Goal: Communication & Community: Answer question/provide support

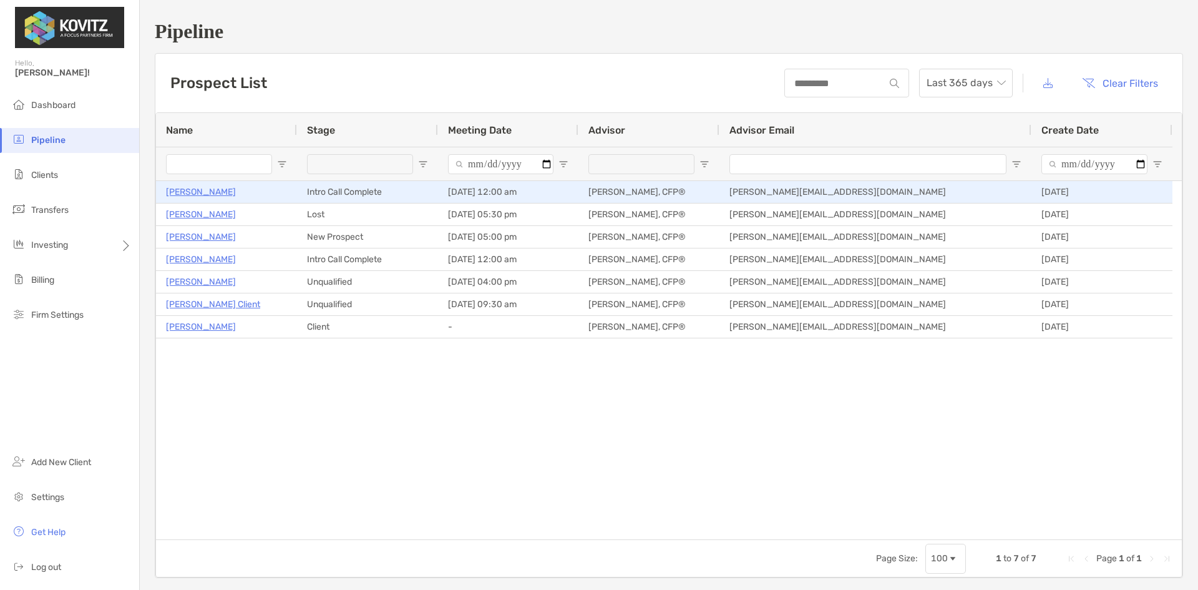
click at [203, 192] on p "[PERSON_NAME]" at bounding box center [201, 192] width 70 height 16
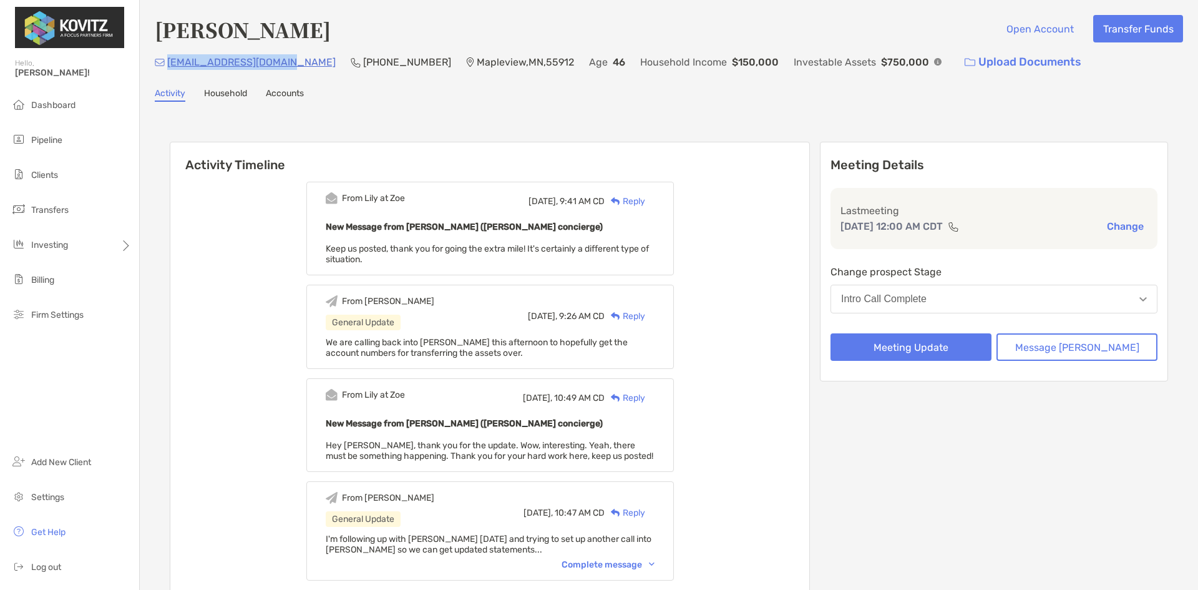
drag, startPoint x: 283, startPoint y: 64, endPoint x: 168, endPoint y: 64, distance: 114.8
click at [168, 64] on div "[EMAIL_ADDRESS][DOMAIN_NAME] (507) 606-[GEOGRAPHIC_DATA] Age [DEMOGRAPHIC_DATA]…" at bounding box center [669, 62] width 1028 height 27
copy p "[EMAIL_ADDRESS][DOMAIN_NAME]"
click at [1093, 346] on button "Message [PERSON_NAME]" at bounding box center [1077, 346] width 161 height 27
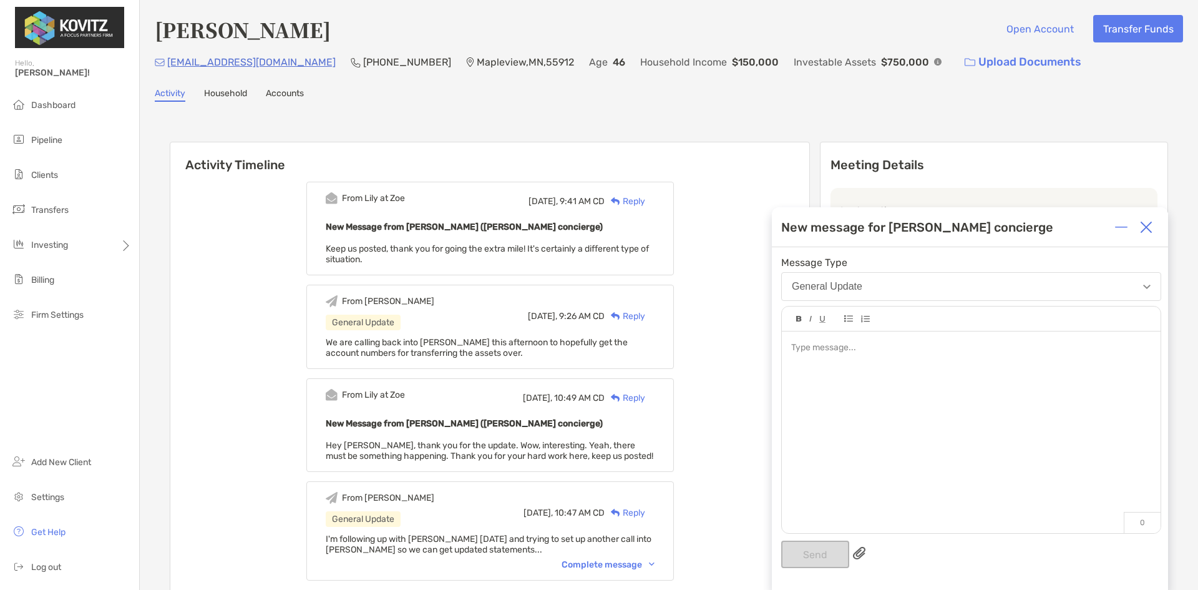
click at [864, 368] on div at bounding box center [971, 425] width 379 height 189
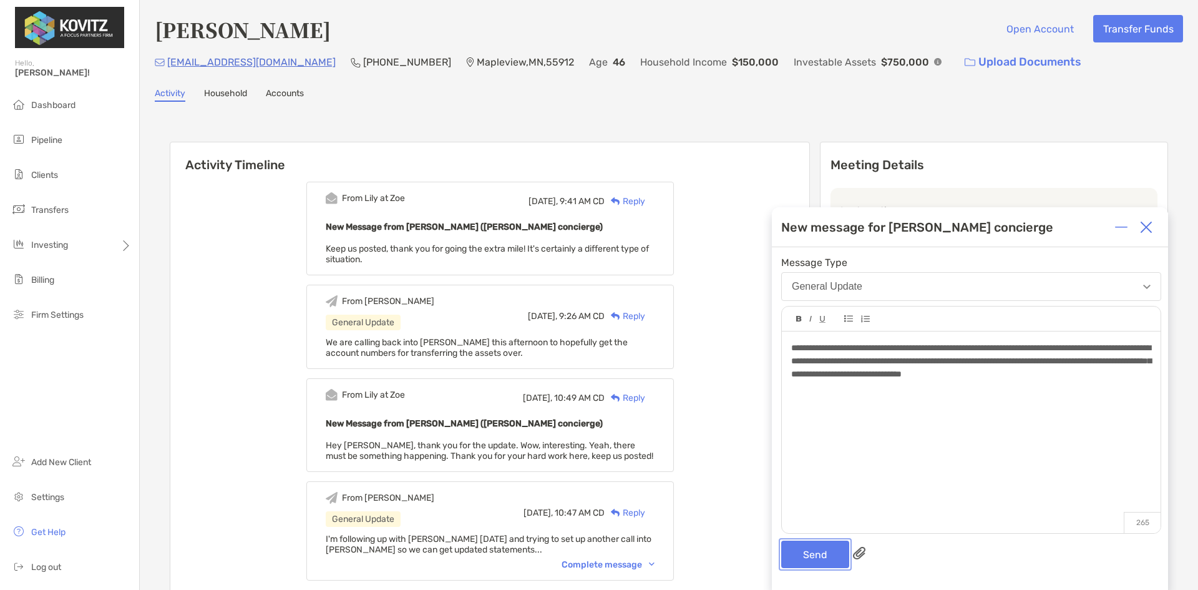
click at [818, 545] on button "Send" at bounding box center [815, 553] width 68 height 27
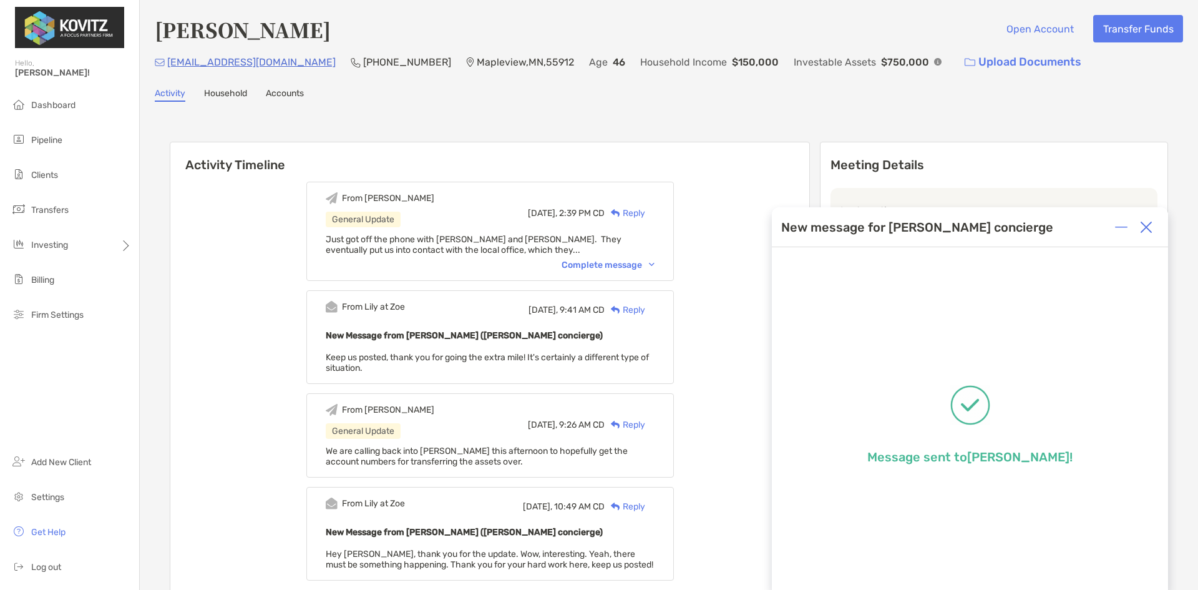
click at [632, 261] on div "Complete message" at bounding box center [608, 265] width 93 height 11
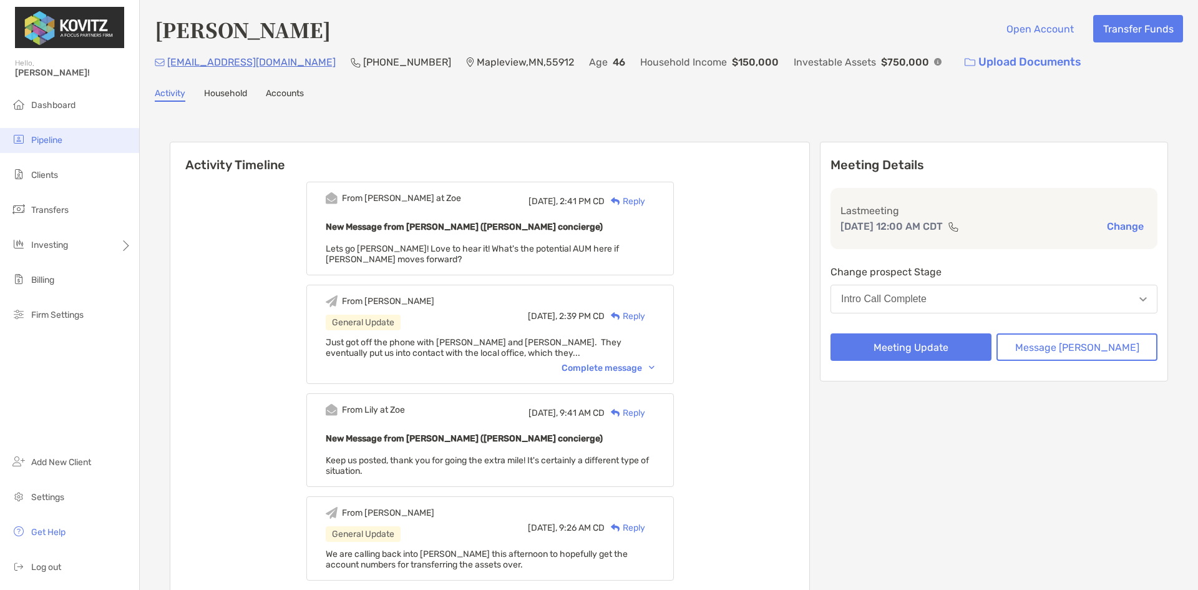
click at [46, 134] on li "Pipeline" at bounding box center [69, 140] width 139 height 25
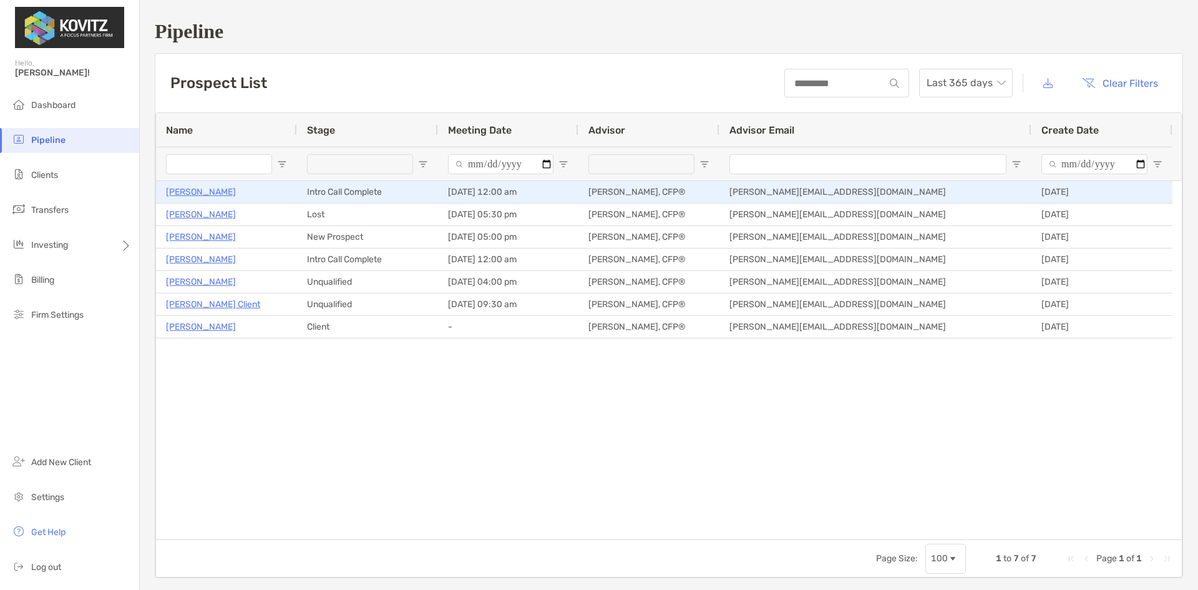
click at [205, 193] on p "[PERSON_NAME]" at bounding box center [201, 192] width 70 height 16
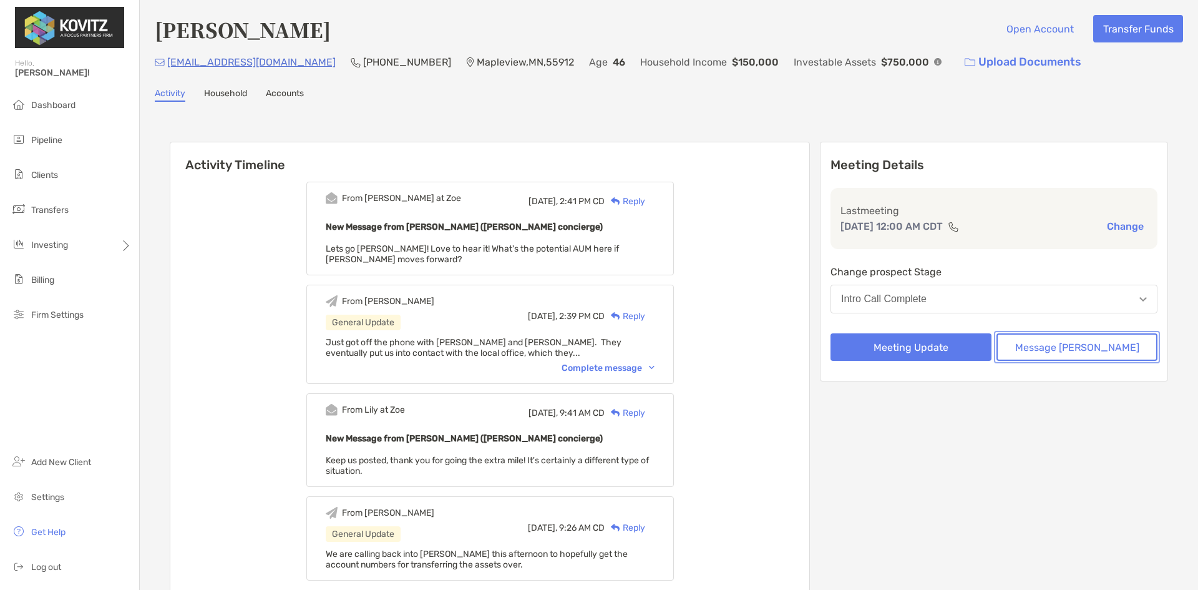
click at [1066, 352] on button "Message [PERSON_NAME]" at bounding box center [1077, 346] width 161 height 27
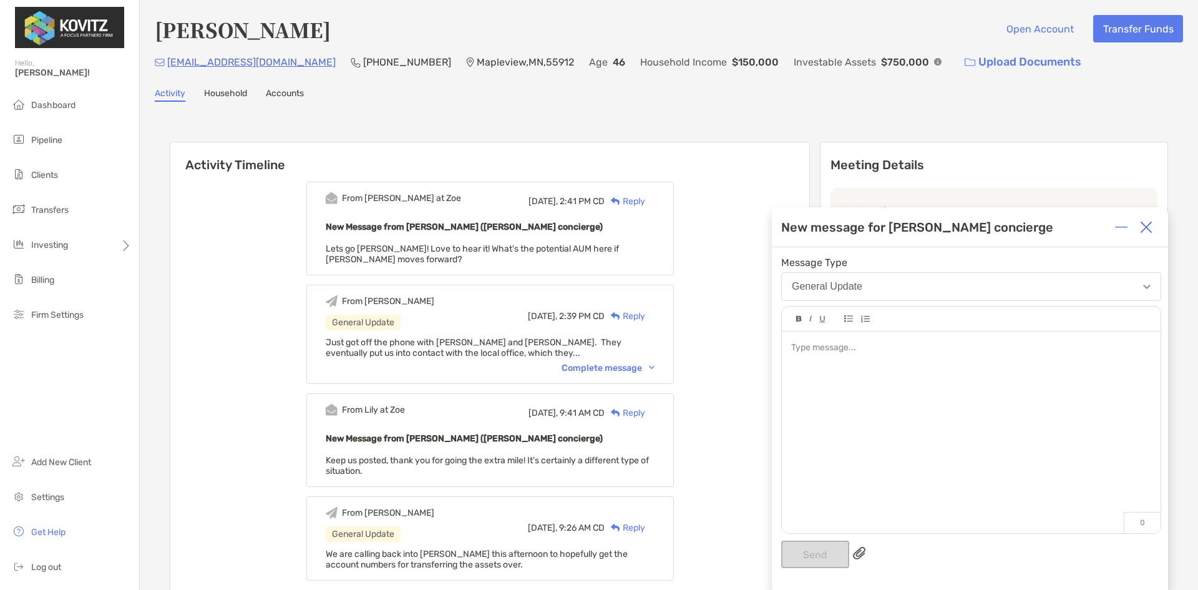
click at [879, 349] on div at bounding box center [970, 347] width 359 height 13
click at [809, 571] on div "**********" at bounding box center [970, 418] width 396 height 343
click at [819, 557] on button "Send" at bounding box center [815, 553] width 68 height 27
